Goal: Information Seeking & Learning: Learn about a topic

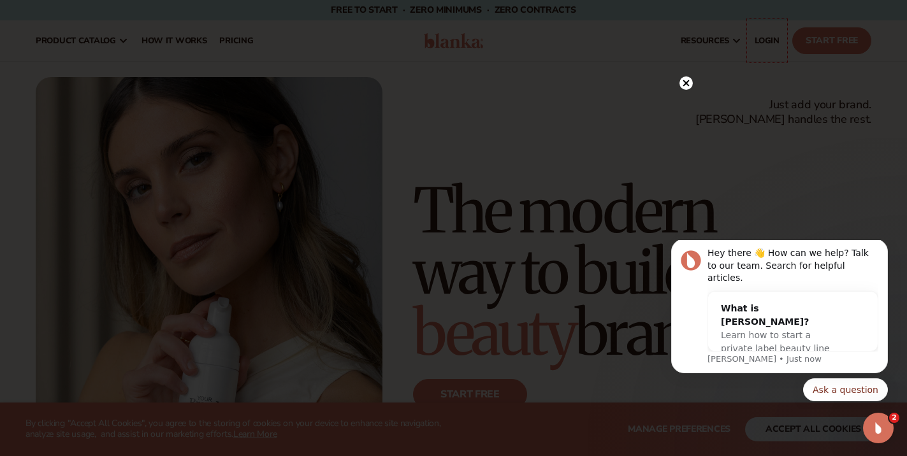
click at [689, 90] on div at bounding box center [686, 82] width 13 height 22
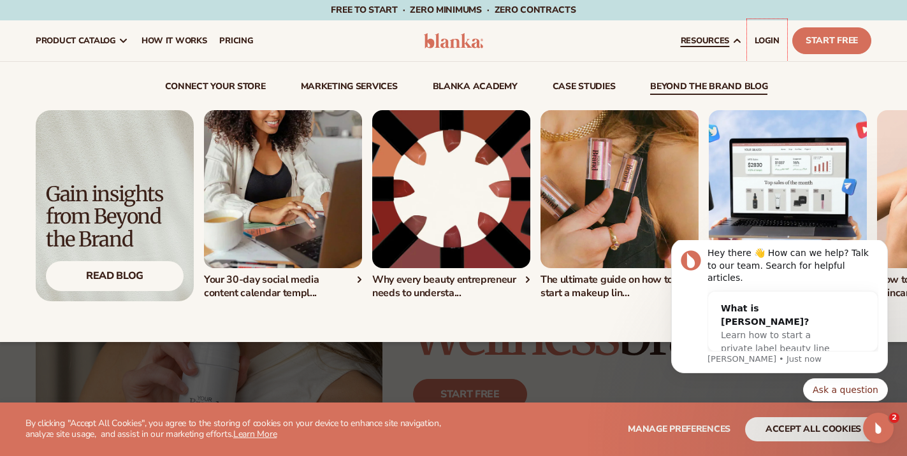
click at [711, 87] on link "beyond the brand blog" at bounding box center [708, 88] width 117 height 13
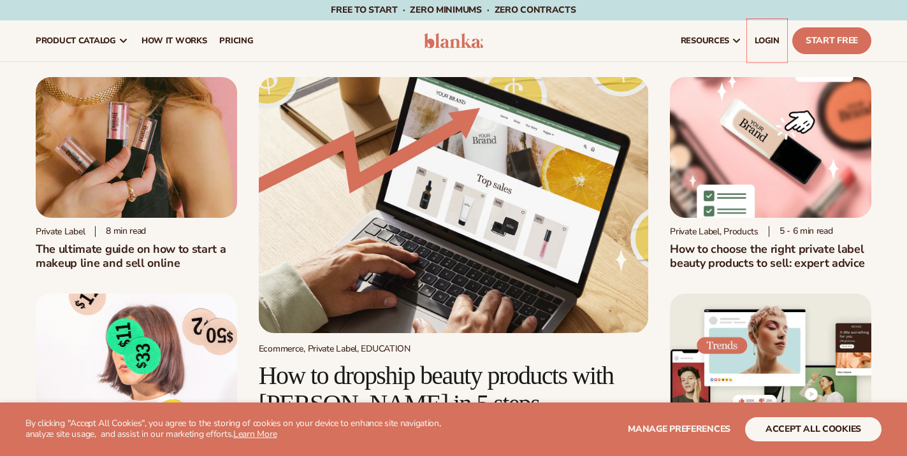
click at [467, 208] on img at bounding box center [454, 205] width 390 height 256
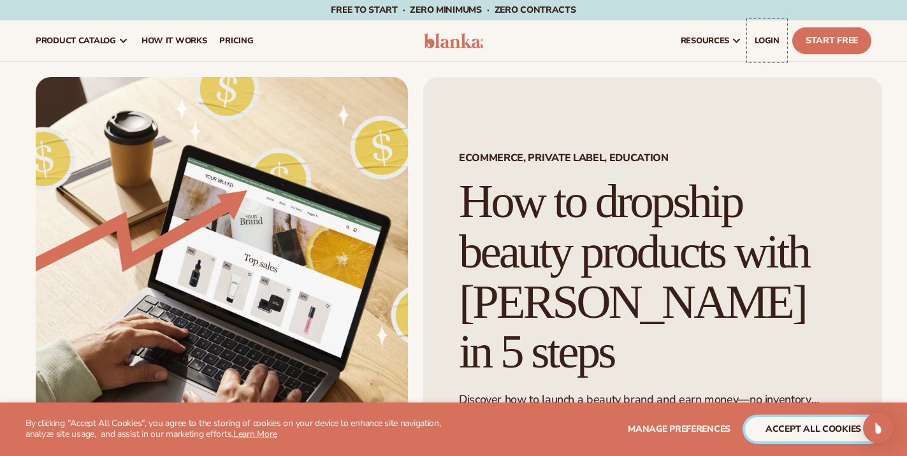
click at [832, 428] on button "accept all cookies" at bounding box center [813, 430] width 136 height 24
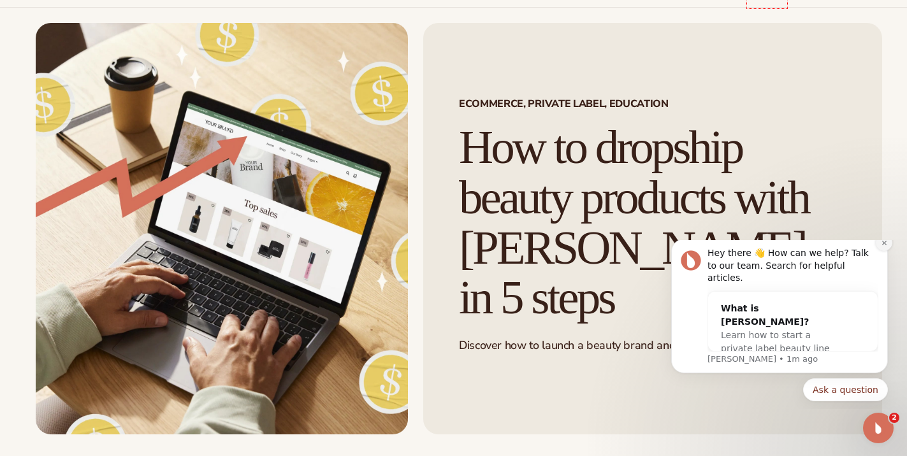
click at [882, 247] on icon "Dismiss notification" at bounding box center [884, 243] width 7 height 7
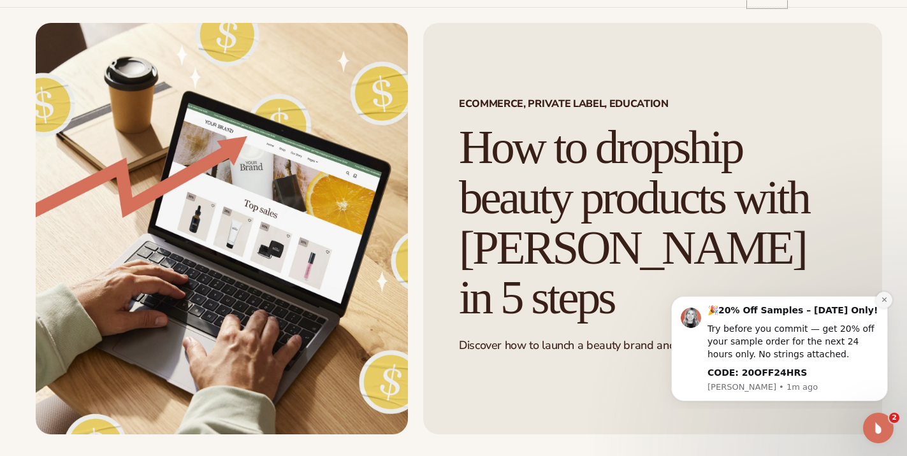
click at [878, 296] on button "Dismiss notification" at bounding box center [884, 300] width 17 height 17
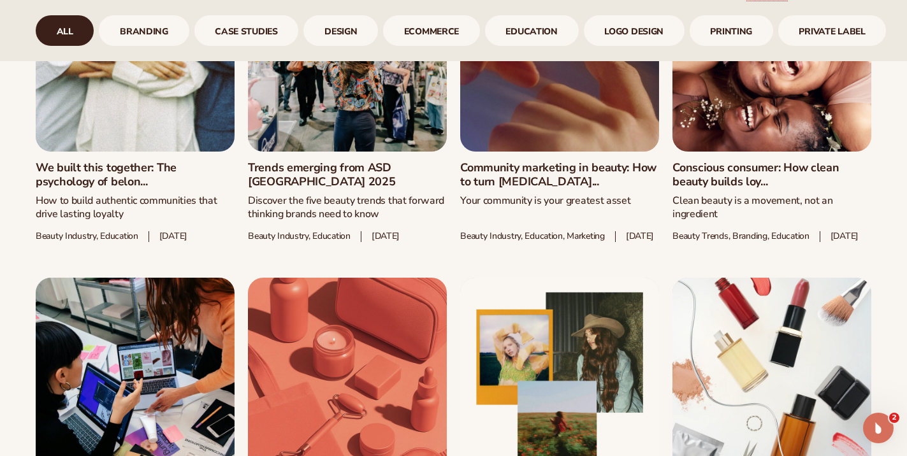
scroll to position [768, 0]
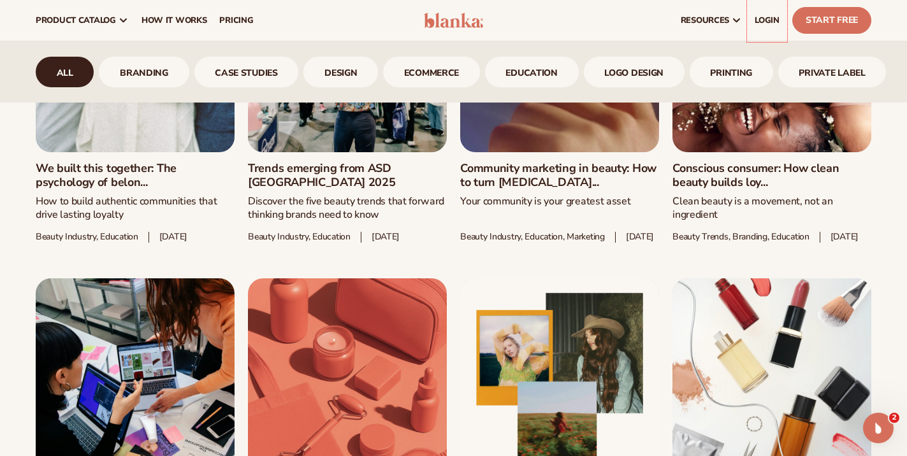
click at [732, 166] on link "Conscious consumer: How clean beauty builds loy..." at bounding box center [772, 175] width 199 height 27
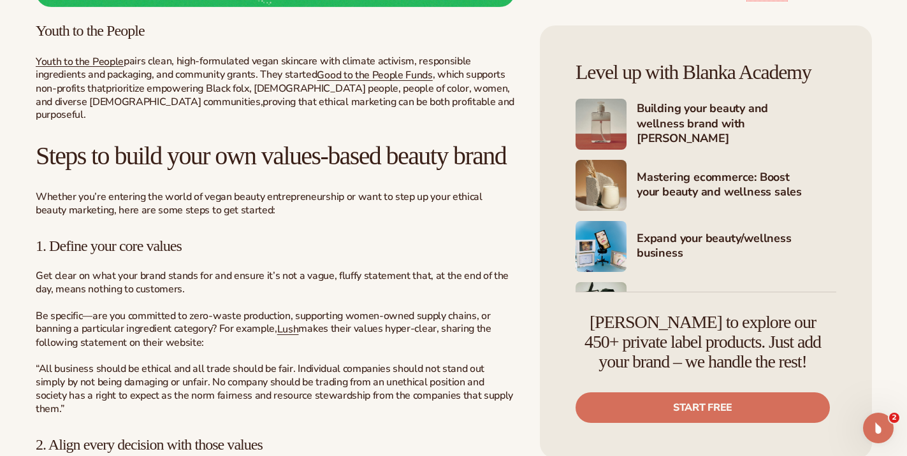
scroll to position [3356, 0]
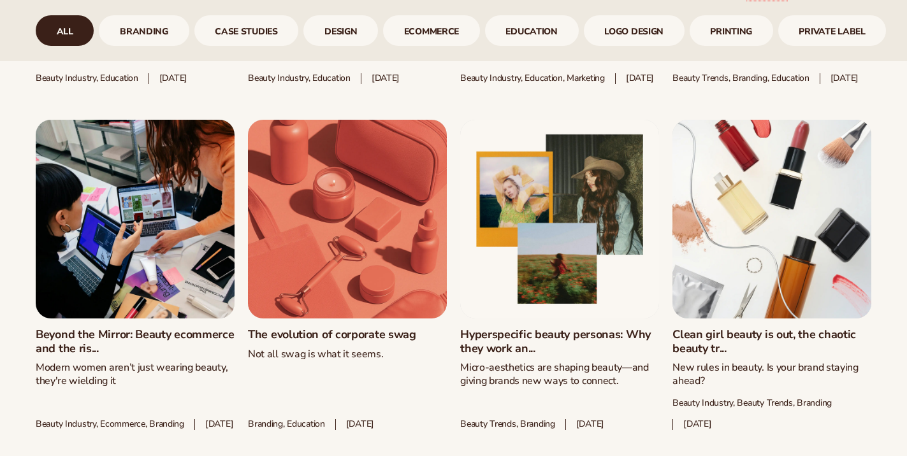
scroll to position [982, 0]
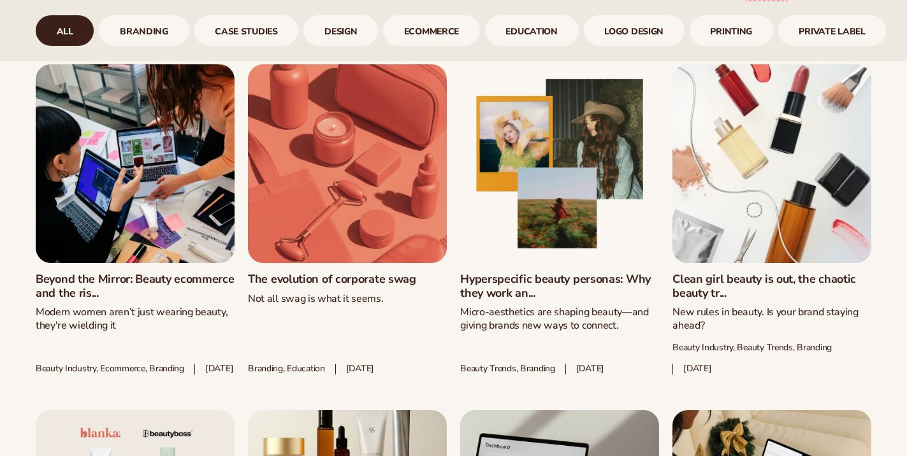
click at [156, 300] on link "Beyond the Mirror: Beauty ecommerce and the ris..." at bounding box center [135, 286] width 199 height 27
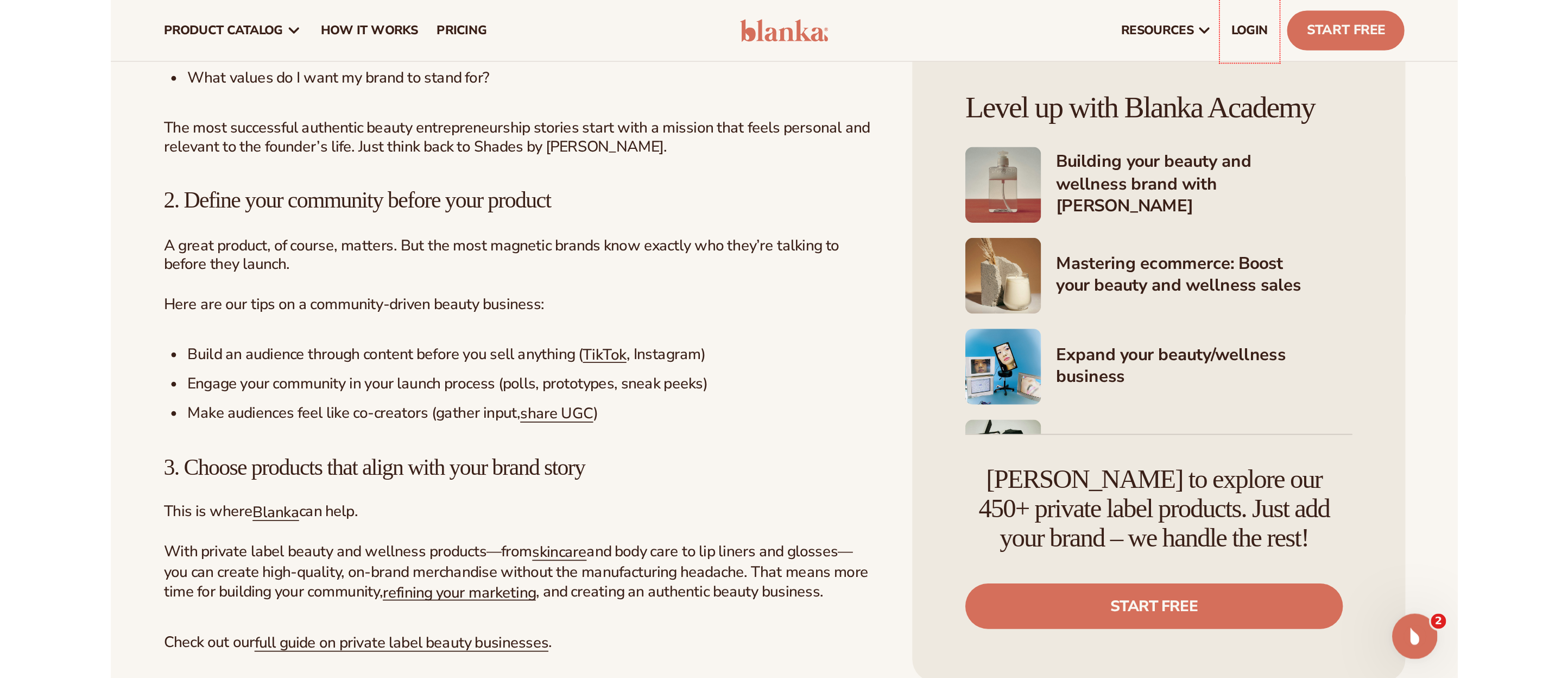
scroll to position [3466, 0]
